Goal: Transaction & Acquisition: Book appointment/travel/reservation

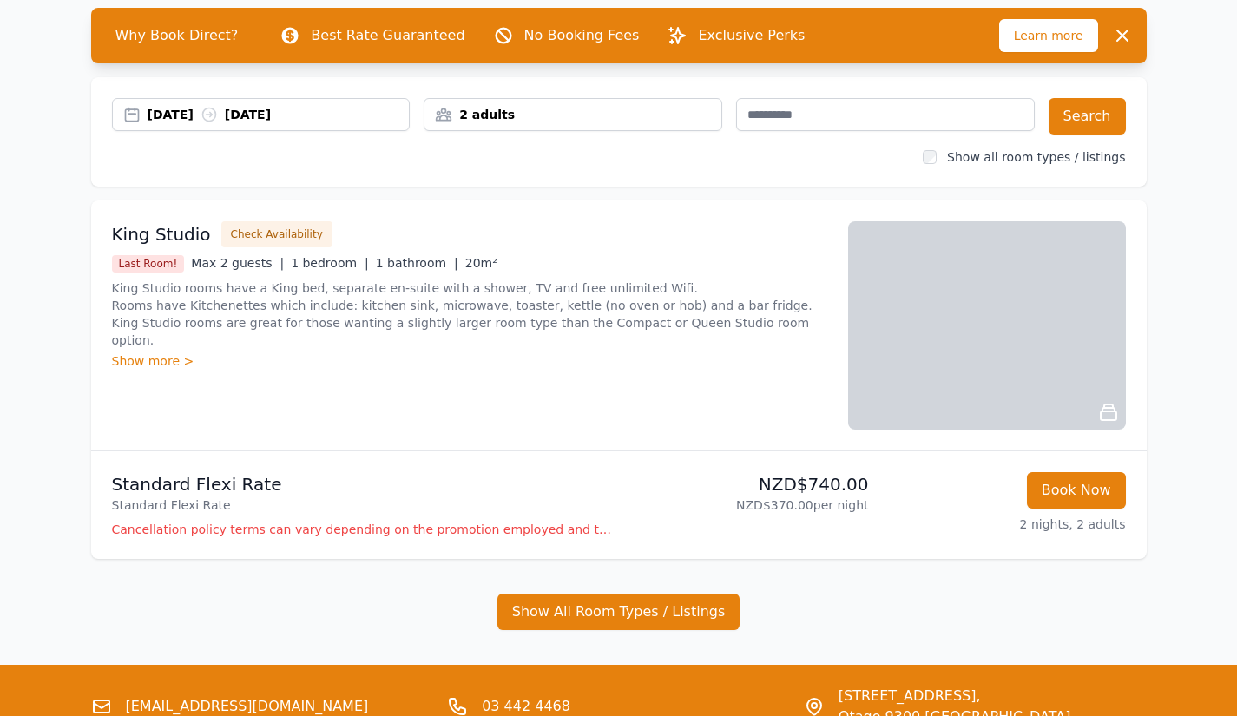
scroll to position [83, 0]
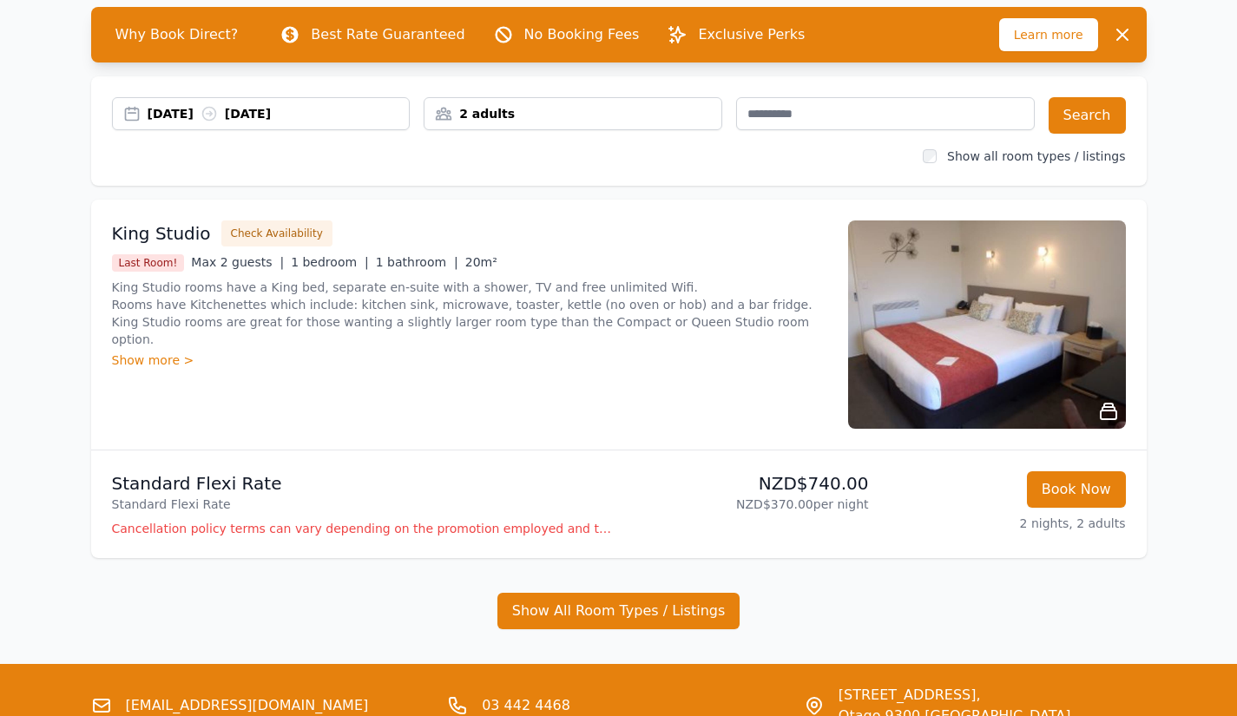
click at [980, 380] on img at bounding box center [987, 325] width 278 height 208
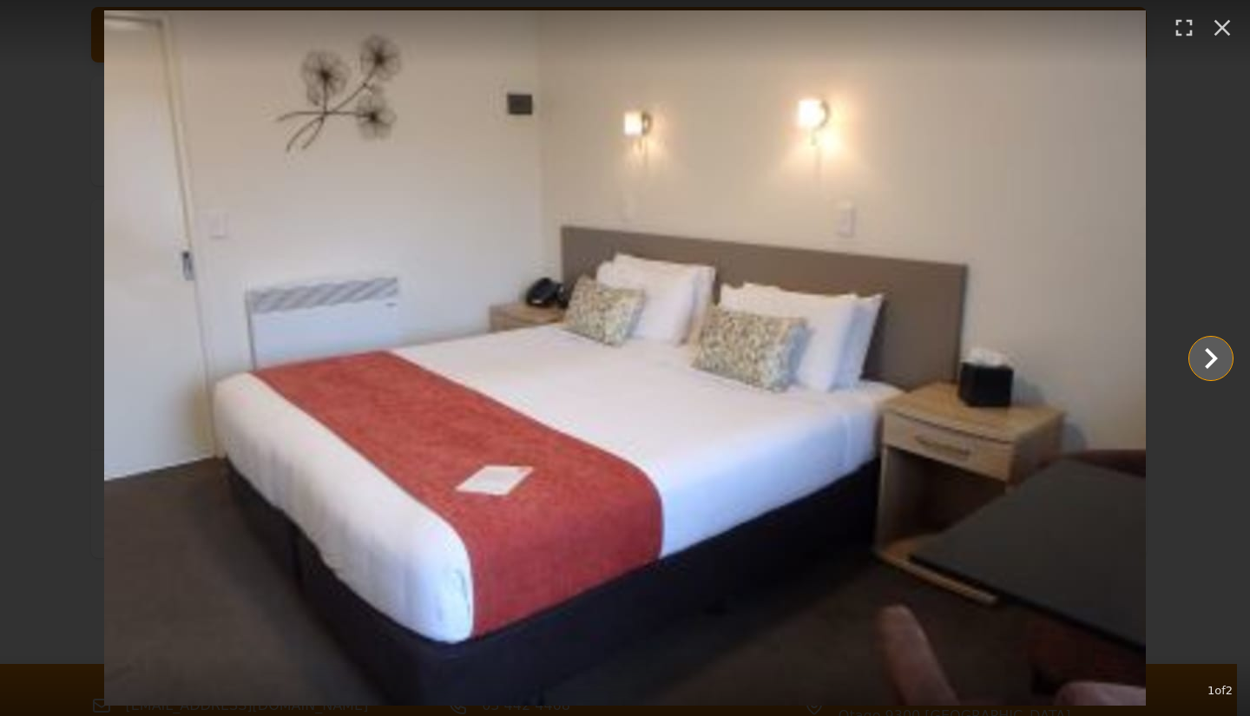
click at [1212, 355] on icon "Show slide 2 of 2" at bounding box center [1211, 358] width 13 height 21
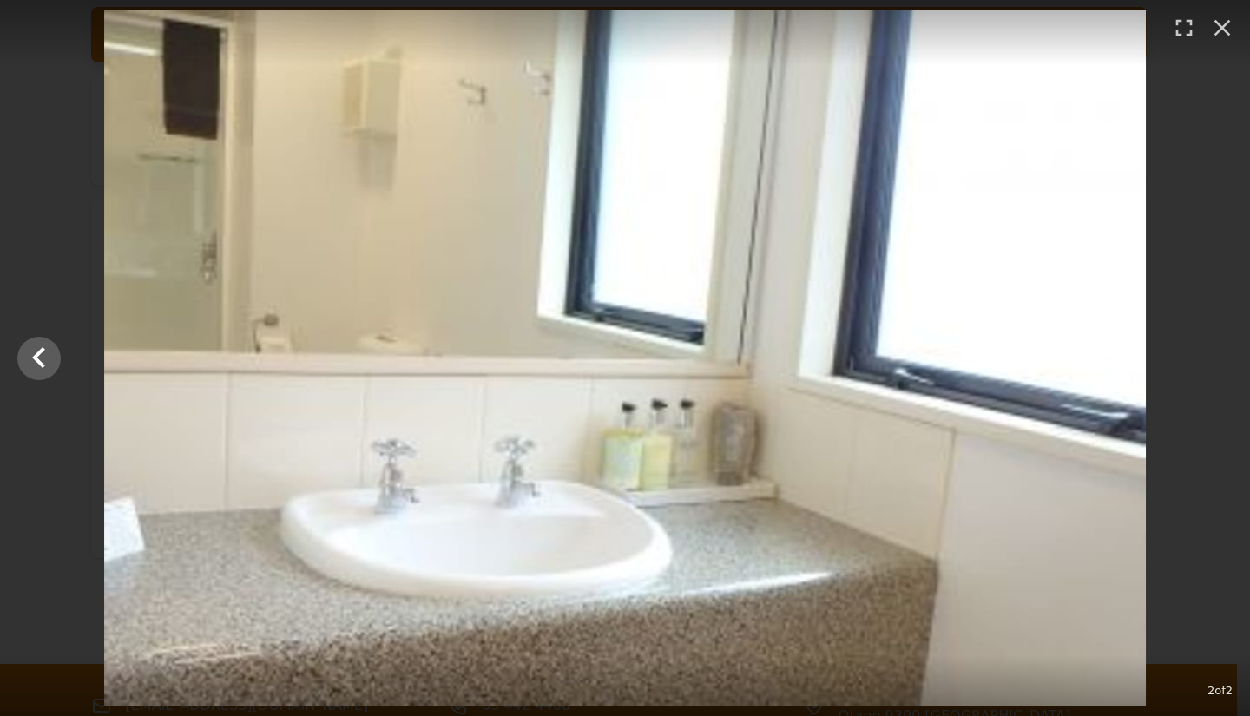
click at [1212, 355] on div at bounding box center [625, 357] width 1250 height 695
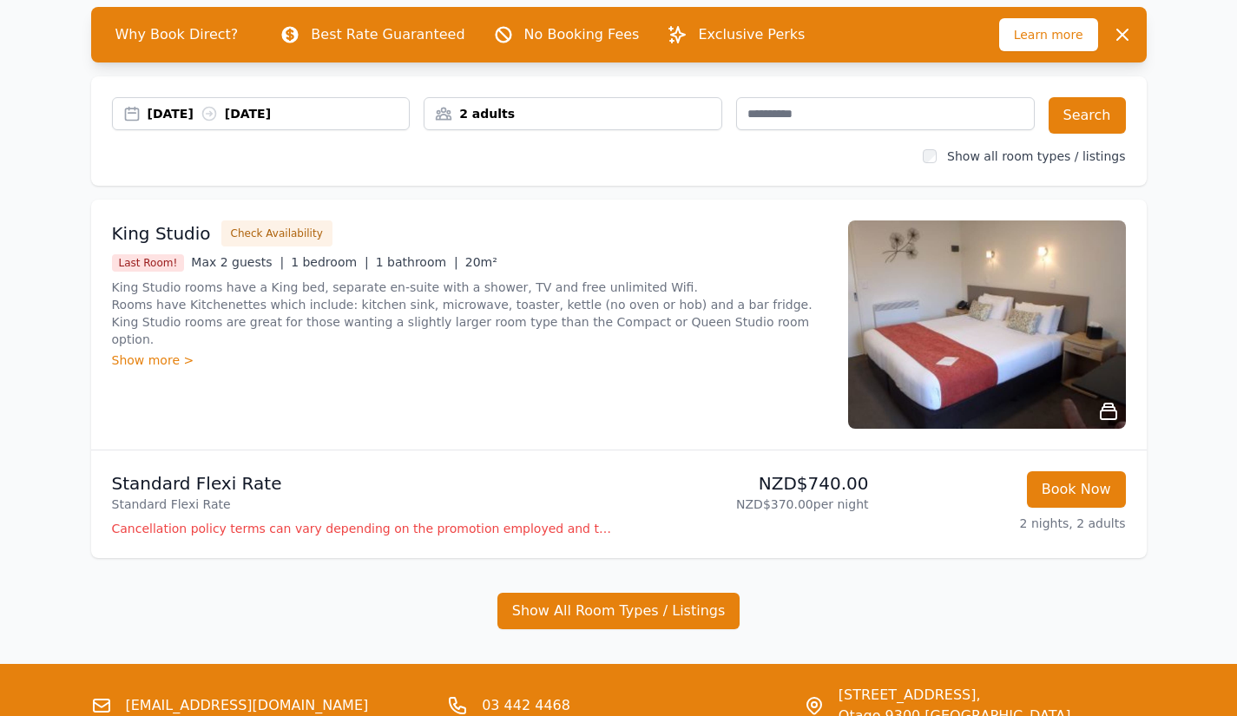
click at [446, 391] on div "King Studio Check Availability Last Room! Max 2 guests | 1 bedroom | 1 bathroom…" at bounding box center [469, 325] width 715 height 208
click at [165, 352] on div "Show more >" at bounding box center [469, 360] width 715 height 17
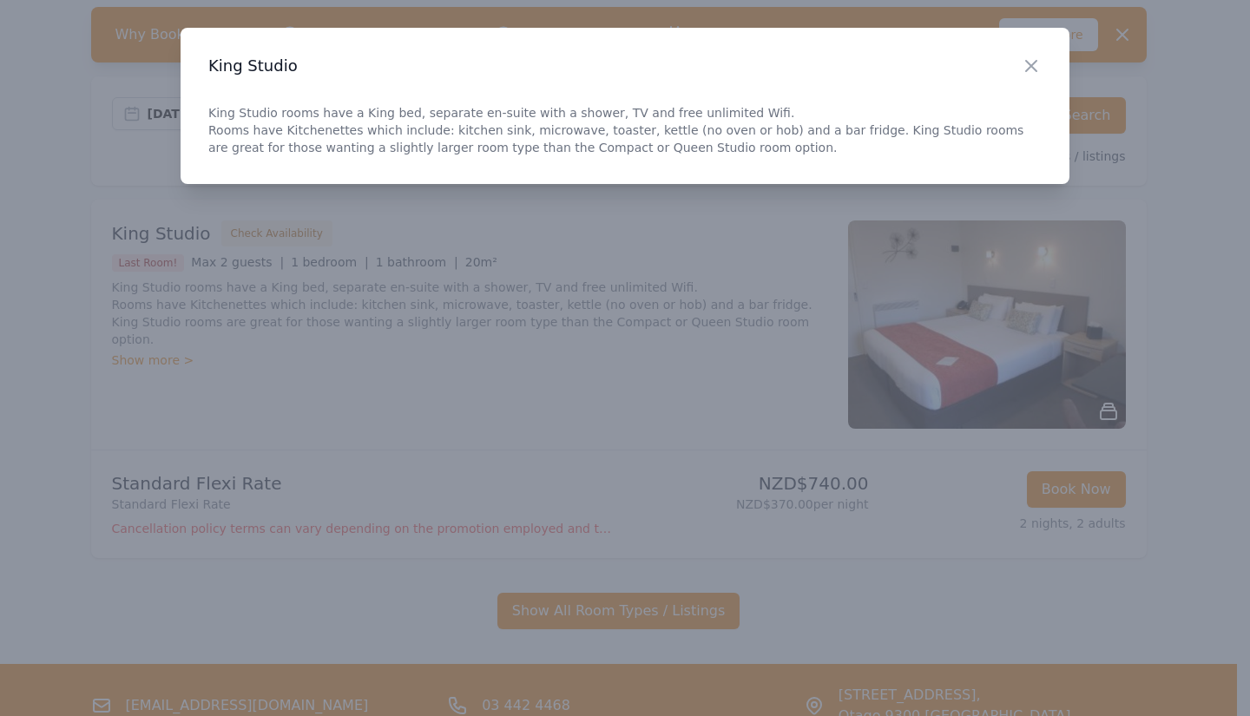
click at [1037, 63] on icon "button" at bounding box center [1031, 66] width 21 height 21
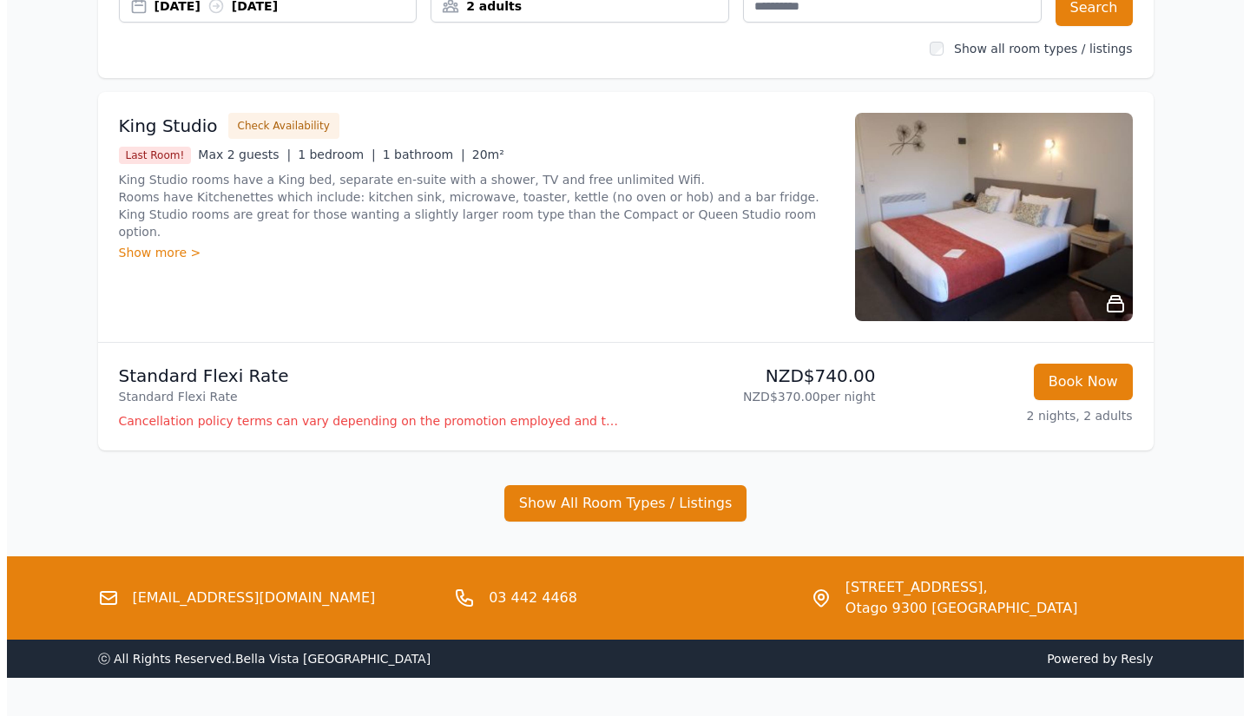
scroll to position [192, 0]
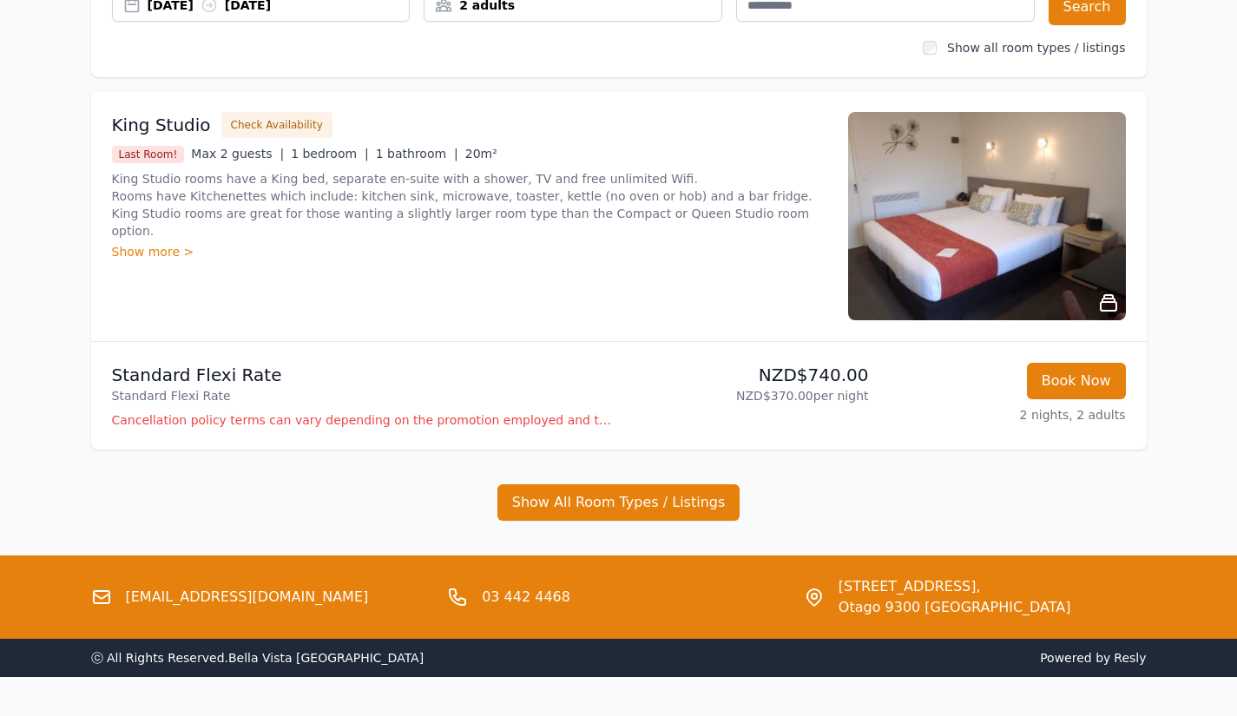
click at [516, 422] on p "Cancellation policy terms can vary depending on the promotion employed and the …" at bounding box center [362, 420] width 500 height 17
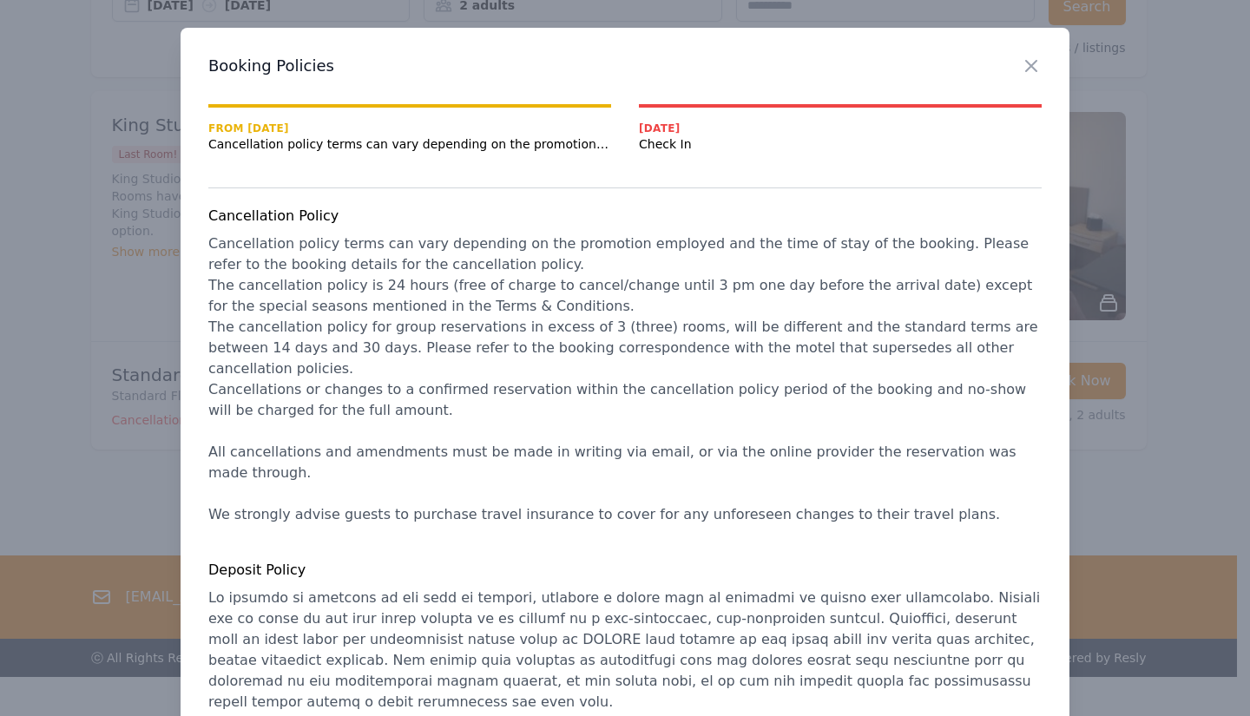
click at [525, 142] on span "Cancellation policy terms can vary depending on the promotion employed and the …" at bounding box center [409, 143] width 403 height 17
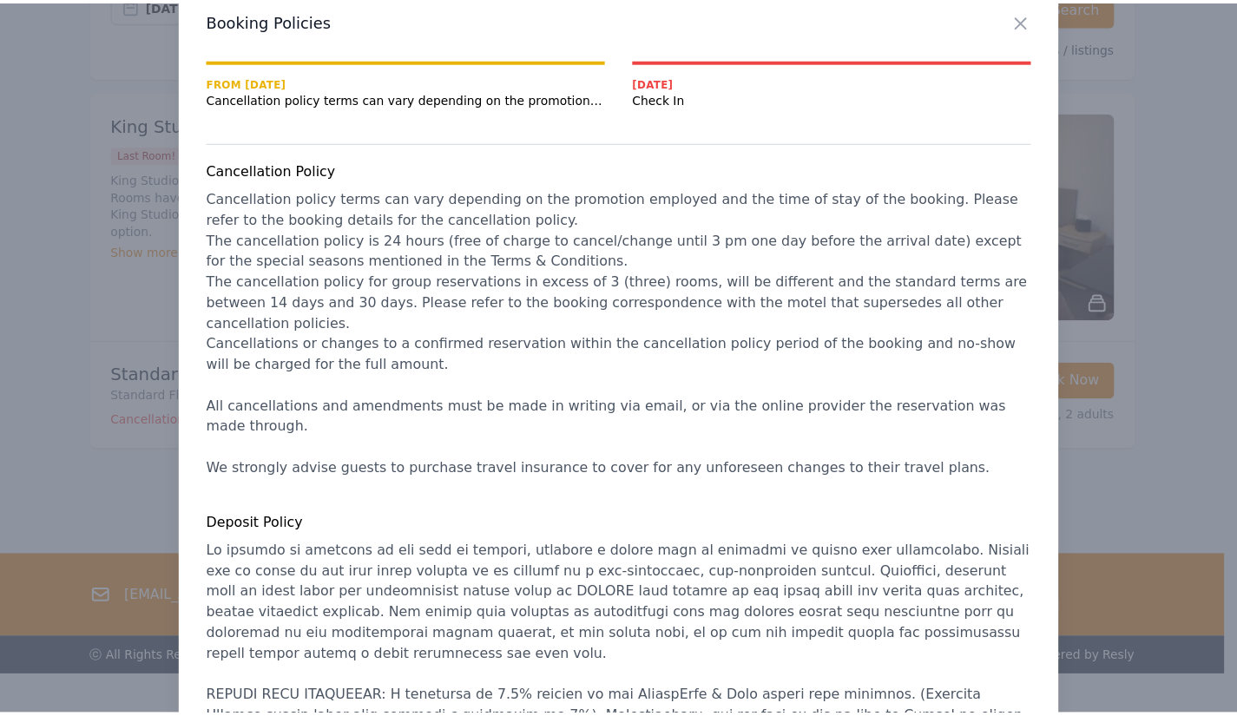
scroll to position [0, 0]
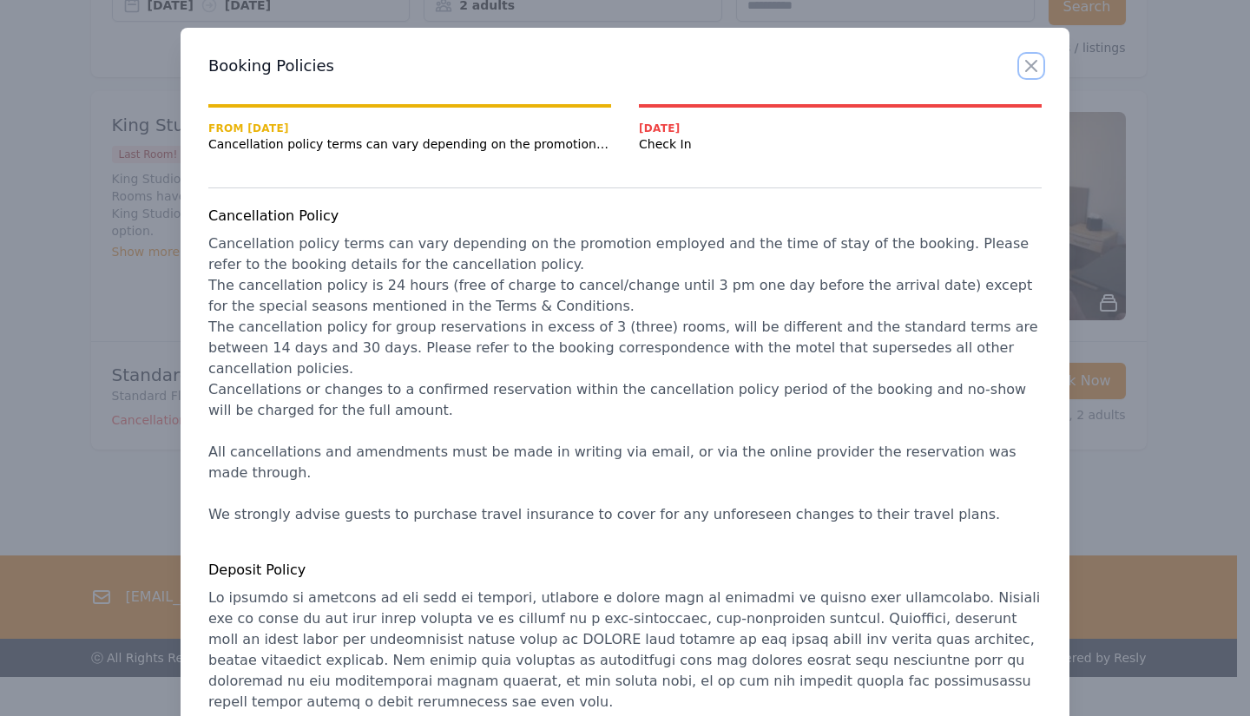
click at [1034, 64] on icon "button" at bounding box center [1031, 66] width 21 height 21
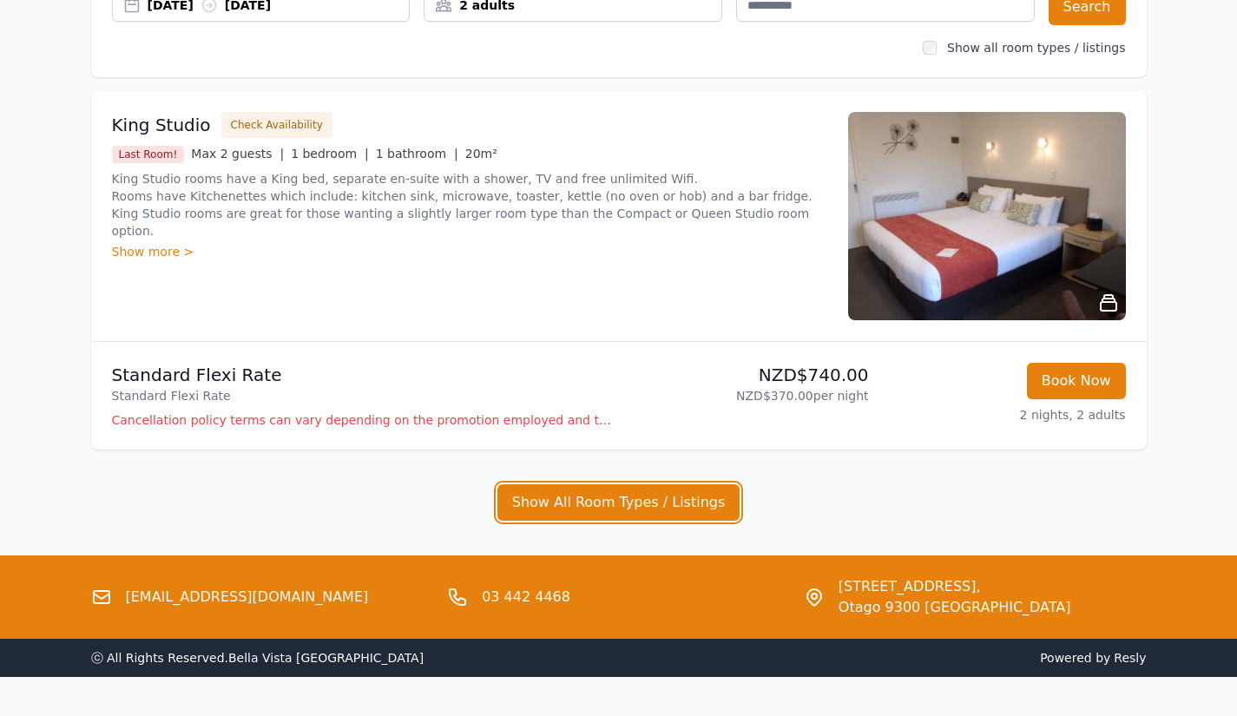
click at [619, 509] on button "Show All Room Types / Listings" at bounding box center [618, 502] width 243 height 36
